Goal: Entertainment & Leisure: Consume media (video, audio)

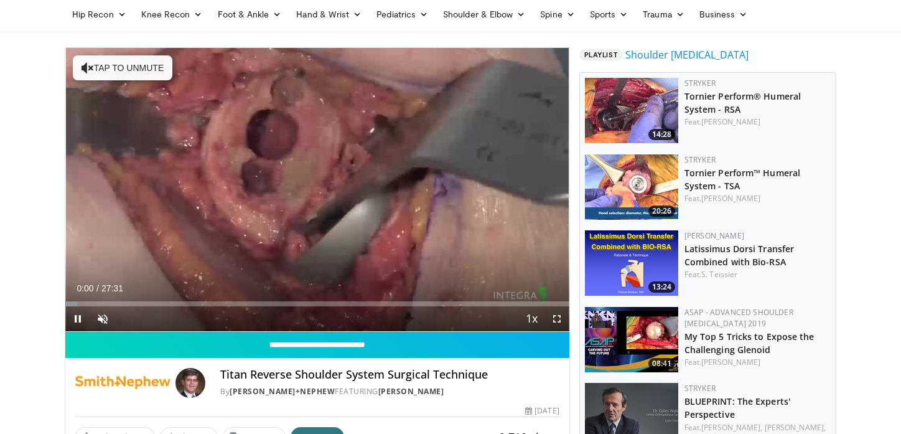
scroll to position [41, 0]
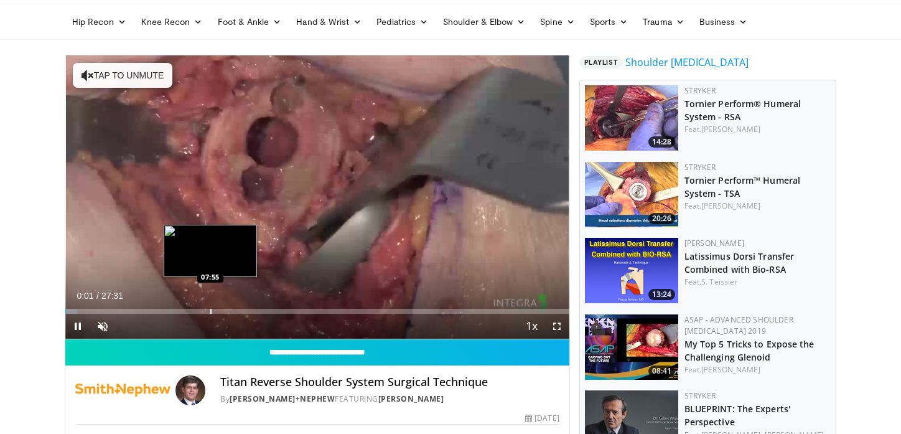
click at [210, 312] on div "Progress Bar" at bounding box center [210, 311] width 1 height 5
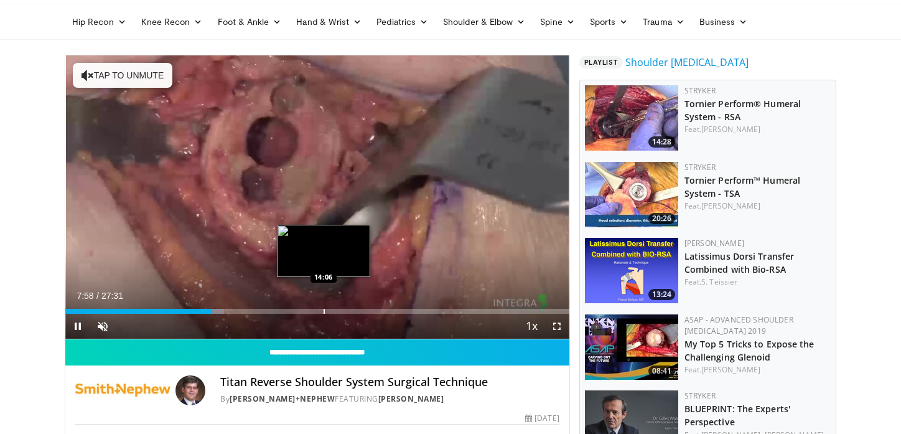
click at [325, 310] on div "Progress Bar" at bounding box center [324, 311] width 1 height 5
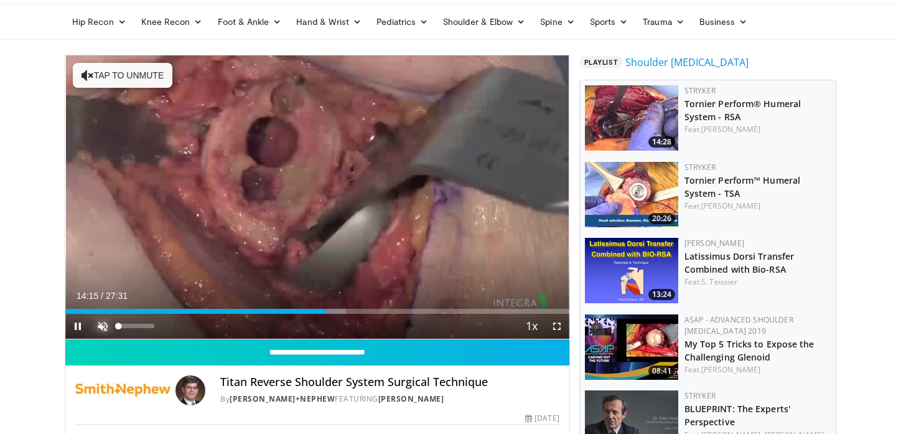
click at [108, 324] on span "Video Player" at bounding box center [102, 326] width 25 height 25
